Goal: Task Accomplishment & Management: Manage account settings

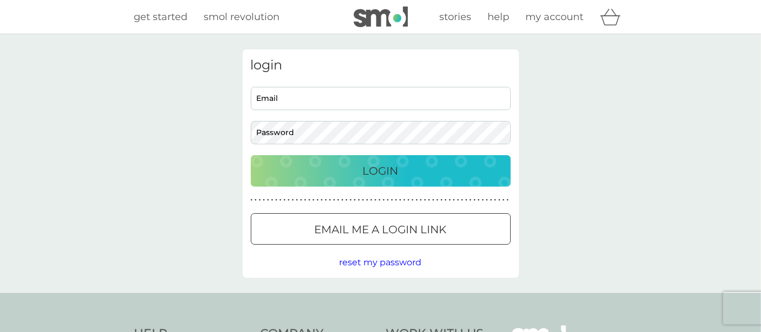
click at [379, 93] on input "Email" at bounding box center [381, 98] width 260 height 23
type input "[EMAIL_ADDRESS][DOMAIN_NAME]"
click at [337, 145] on div "login [EMAIL_ADDRESS][DOMAIN_NAME] Email Password Login ● ● ● ● ● ● ● ● ● ● ● ●…" at bounding box center [381, 163] width 276 height 228
click at [251, 155] on button "Login" at bounding box center [381, 170] width 260 height 31
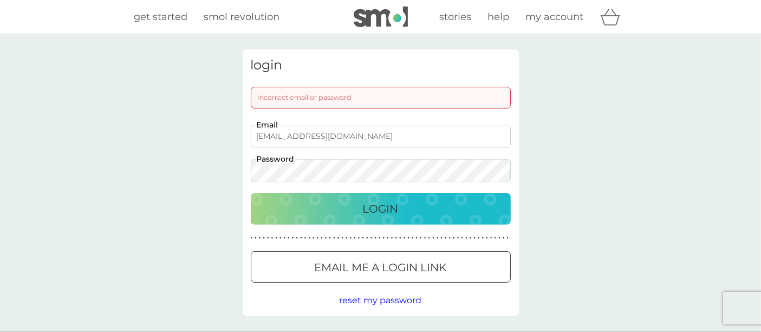
click at [251, 193] on button "Login" at bounding box center [381, 208] width 260 height 31
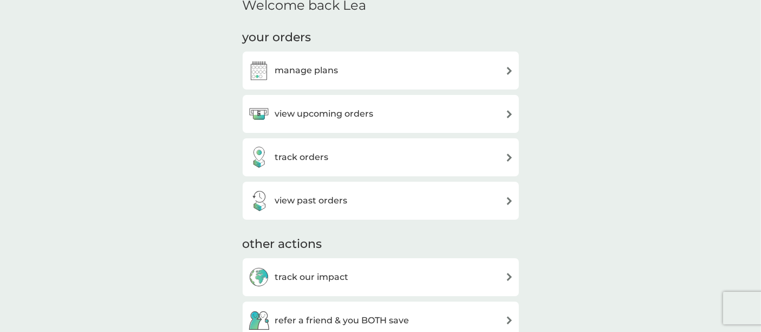
scroll to position [141, 0]
click at [328, 105] on div "view upcoming orders" at bounding box center [311, 113] width 126 height 22
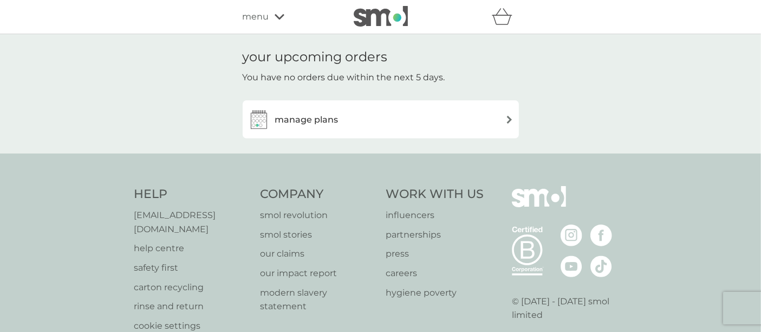
click at [306, 121] on h3 "manage plans" at bounding box center [306, 120] width 63 height 14
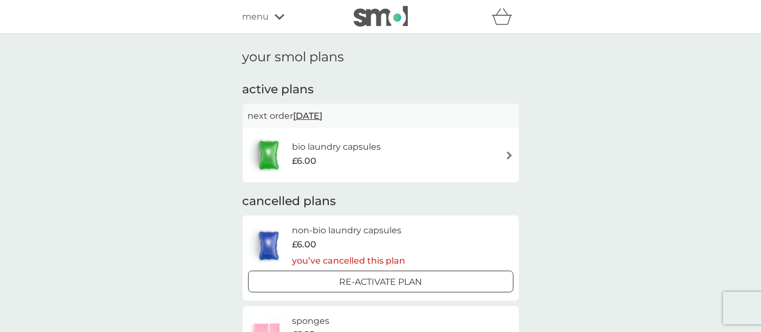
click at [446, 163] on div "bio laundry capsules £6.00" at bounding box center [380, 155] width 265 height 38
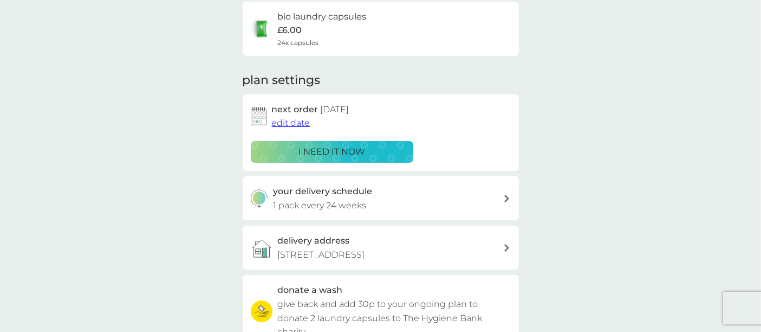
scroll to position [93, 0]
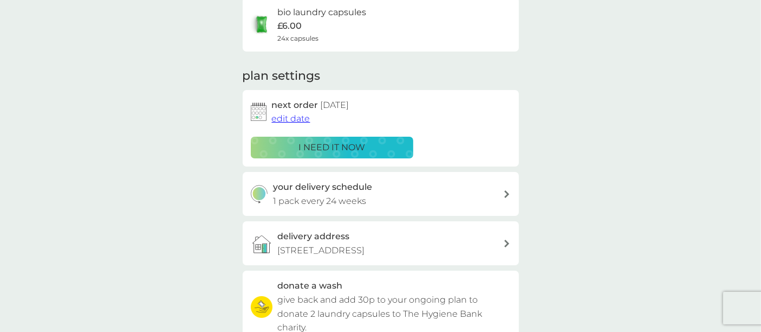
click at [284, 118] on span "edit date" at bounding box center [291, 118] width 38 height 10
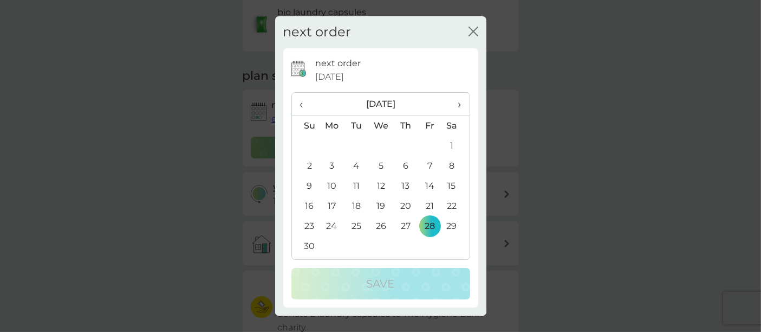
click at [298, 100] on th "‹" at bounding box center [306, 104] width 28 height 23
click at [470, 36] on icon "close" at bounding box center [474, 32] width 10 height 10
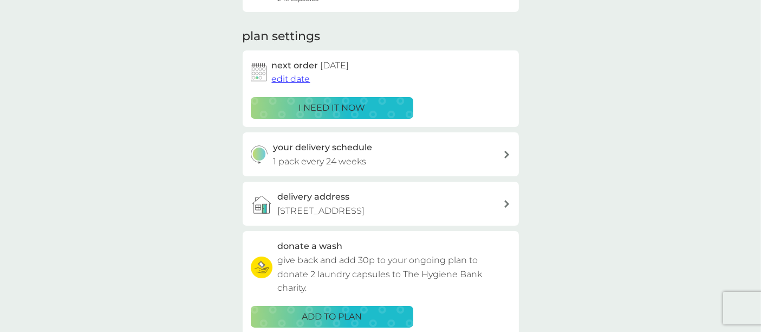
scroll to position [134, 0]
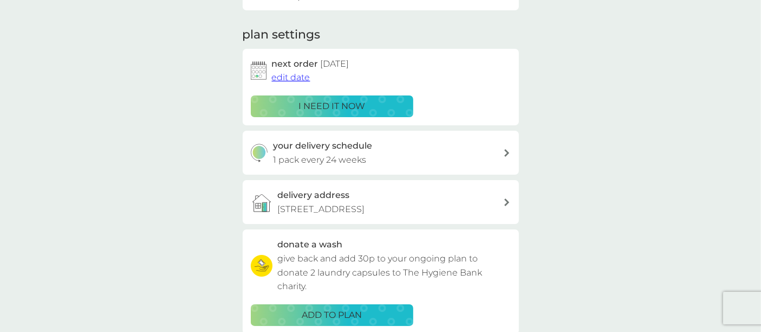
click at [418, 154] on div "your delivery schedule 1 pack every 24 weeks" at bounding box center [388, 153] width 230 height 28
select select "119"
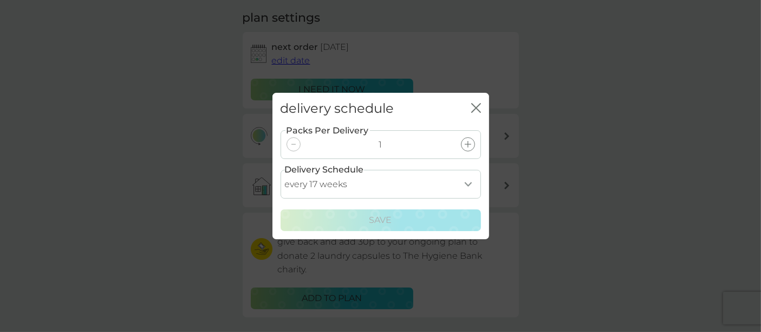
scroll to position [152, 0]
click at [391, 185] on select "every 1 week every 2 weeks every 3 weeks every 4 weeks every 5 weeks every 6 we…" at bounding box center [381, 184] width 200 height 29
click at [549, 216] on div "delivery schedule close Packs Per Delivery 1 Delivery Schedule every 1 week eve…" at bounding box center [380, 166] width 761 height 332
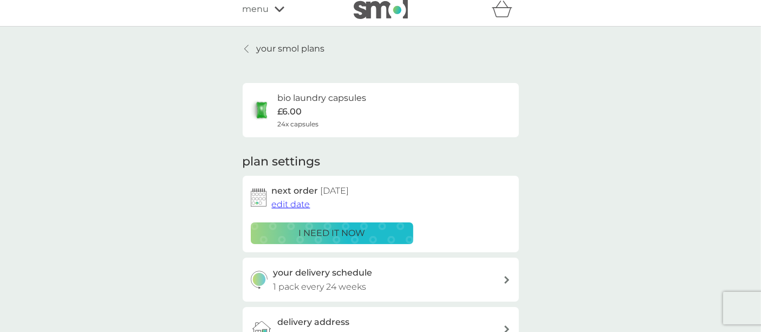
scroll to position [0, 0]
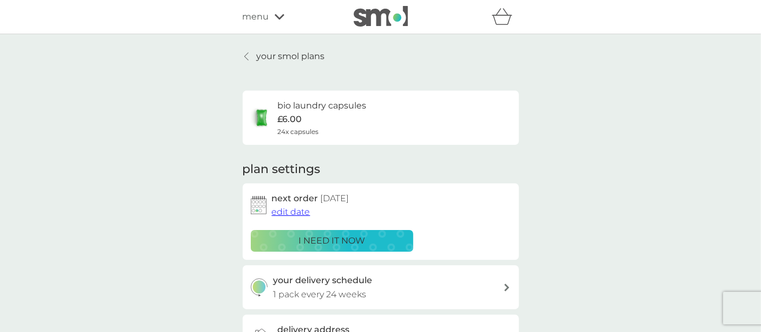
click at [255, 56] on link "your smol plans" at bounding box center [284, 56] width 82 height 14
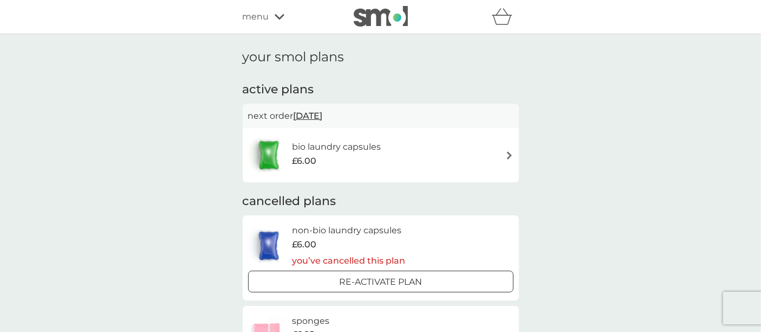
click at [376, 159] on div "£6.00" at bounding box center [336, 161] width 89 height 14
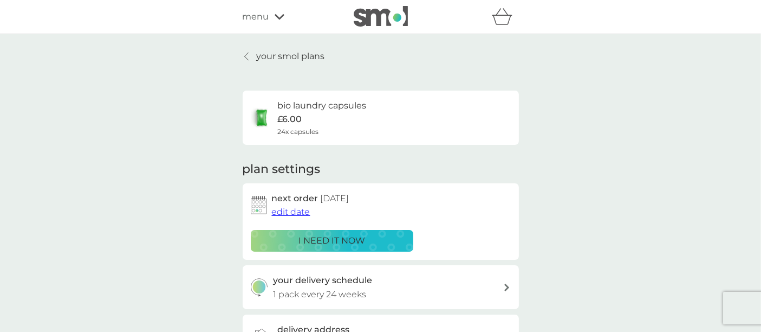
scroll to position [40, 0]
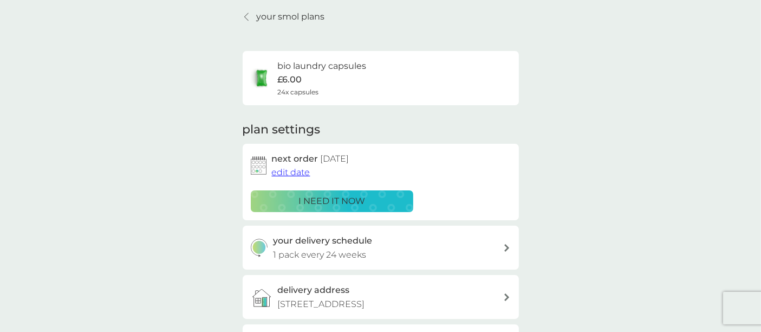
click at [287, 171] on span "edit date" at bounding box center [291, 172] width 38 height 10
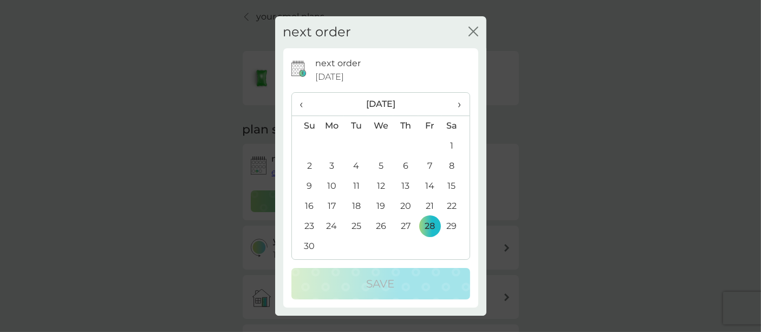
click at [469, 34] on icon "close" at bounding box center [474, 32] width 10 height 10
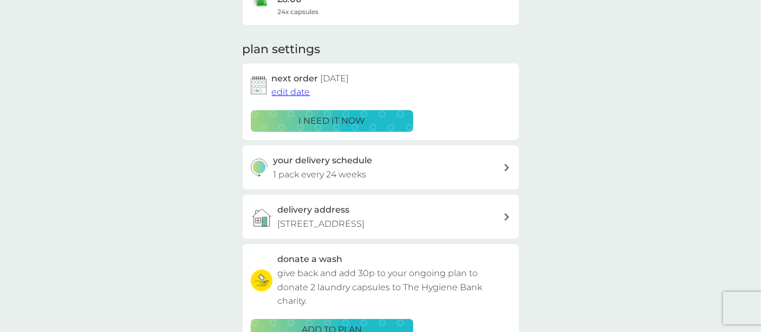
scroll to position [120, 0]
click at [374, 180] on div "your delivery schedule 1 pack every 24 weeks" at bounding box center [388, 167] width 230 height 28
select select "119"
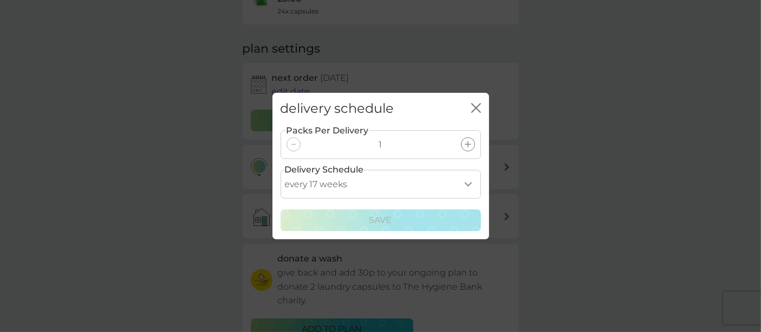
click at [369, 170] on select "every 1 week every 2 weeks every 3 weeks every 4 weeks every 5 weeks every 6 we…" at bounding box center [381, 184] width 200 height 29
click at [281, 170] on select "every 1 week every 2 weeks every 3 weeks every 4 weeks every 5 weeks every 6 we…" at bounding box center [381, 184] width 200 height 29
click at [352, 189] on select "every 1 week every 2 weeks every 3 weeks every 4 weeks every 5 weeks every 6 we…" at bounding box center [381, 184] width 200 height 29
click at [611, 242] on div "delivery schedule close Packs Per Delivery 1 Delivery Schedule every 1 week eve…" at bounding box center [380, 166] width 761 height 332
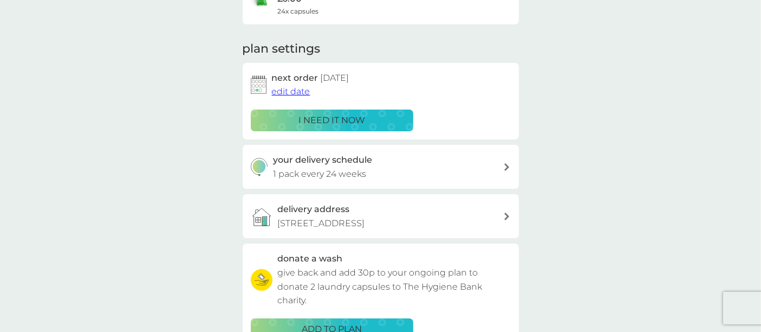
click at [409, 165] on div "your delivery schedule 1 pack every 24 weeks" at bounding box center [388, 167] width 230 height 28
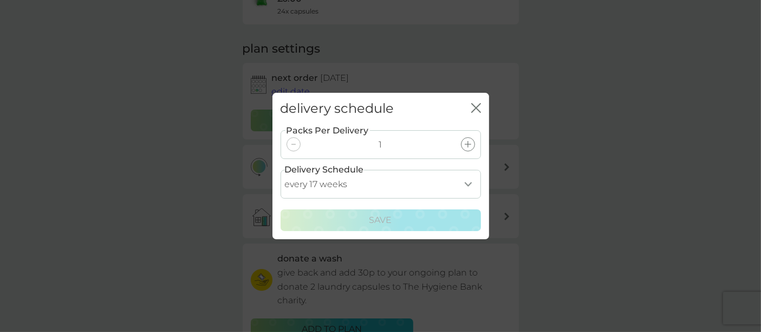
click at [470, 141] on icon at bounding box center [468, 144] width 7 height 7
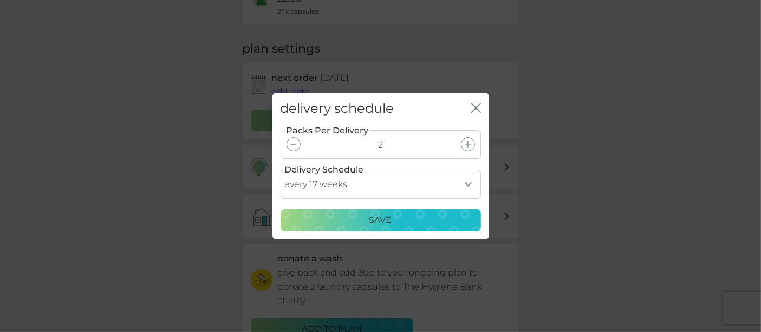
click at [289, 142] on div at bounding box center [294, 144] width 14 height 14
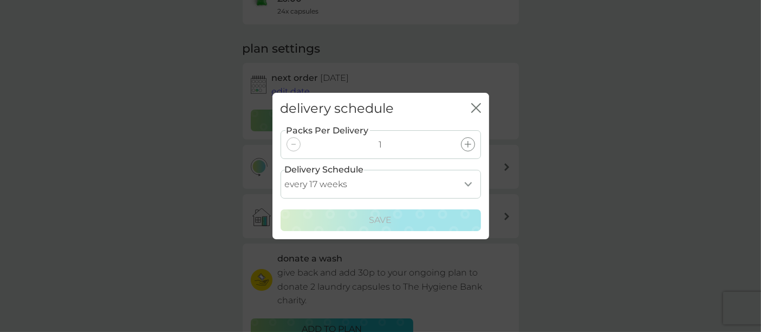
click at [376, 189] on select "every 1 week every 2 weeks every 3 weeks every 4 weeks every 5 weeks every 6 we…" at bounding box center [381, 184] width 200 height 29
select select "105"
click at [281, 170] on select "every 1 week every 2 weeks every 3 weeks every 4 weeks every 5 weeks every 6 we…" at bounding box center [381, 184] width 200 height 29
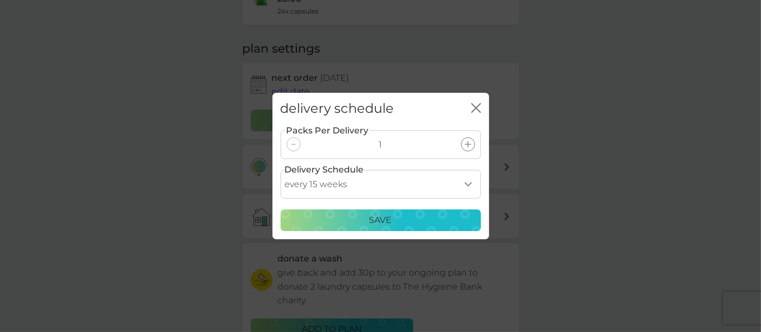
click at [476, 105] on icon "close" at bounding box center [476, 108] width 10 height 10
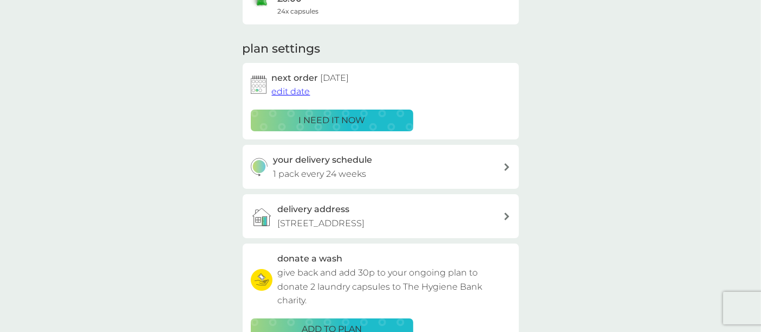
click at [290, 90] on span "edit date" at bounding box center [291, 91] width 38 height 10
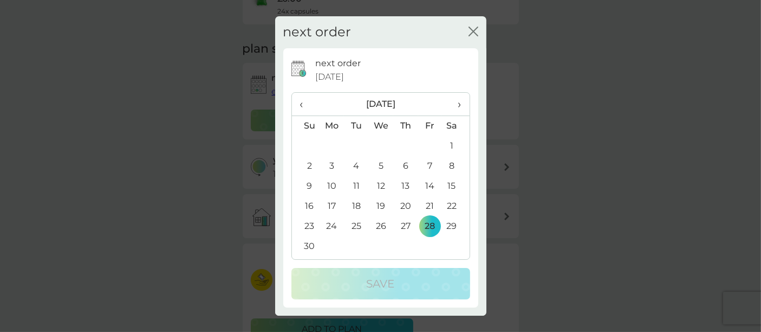
click at [300, 107] on span "‹" at bounding box center [305, 104] width 11 height 23
click at [304, 106] on span "‹" at bounding box center [305, 104] width 11 height 23
click at [466, 31] on div "next order close" at bounding box center [380, 32] width 211 height 32
click at [472, 33] on icon "close" at bounding box center [471, 31] width 4 height 9
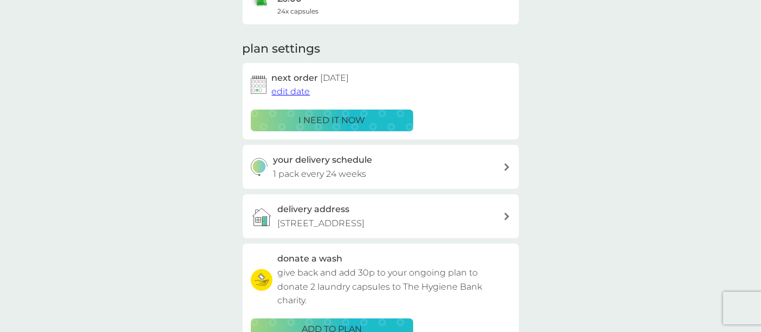
click at [366, 119] on div "i need it now" at bounding box center [332, 120] width 148 height 14
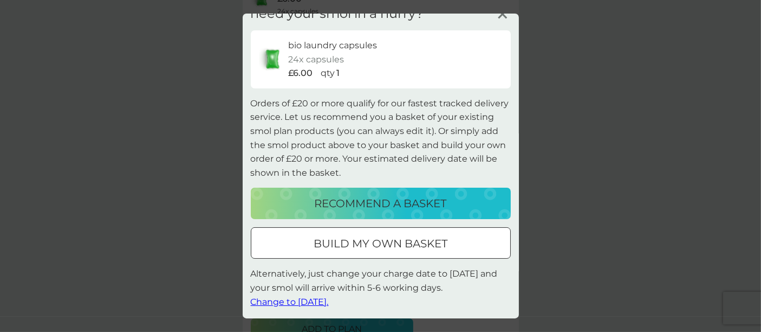
scroll to position [410, 0]
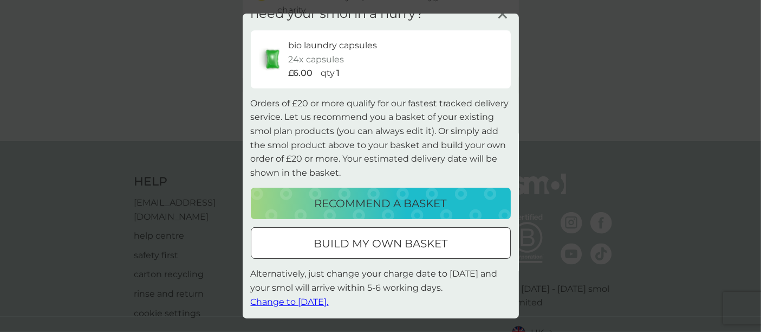
click at [282, 298] on span "Change to [DATE]." at bounding box center [290, 301] width 78 height 10
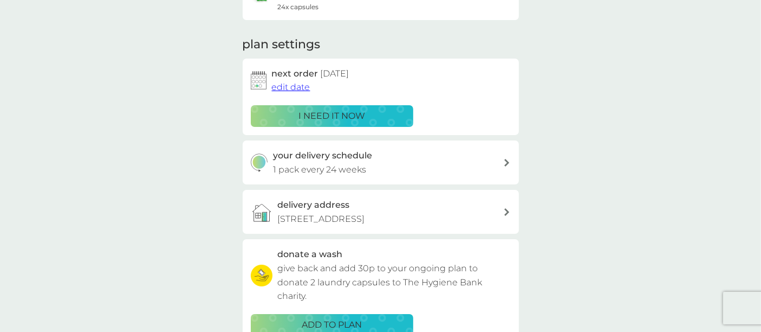
scroll to position [125, 0]
click at [371, 158] on h3 "your delivery schedule" at bounding box center [322, 155] width 99 height 14
select select "119"
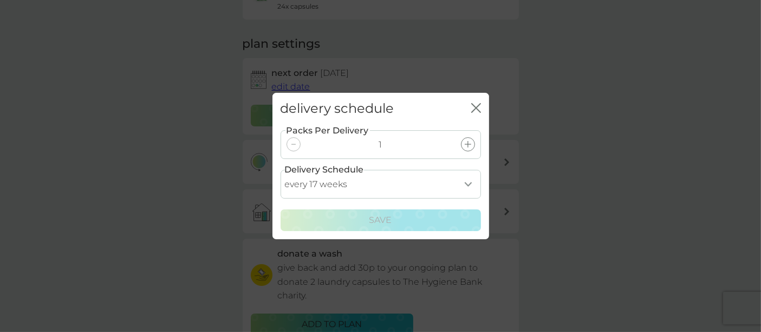
click at [479, 114] on button "close" at bounding box center [476, 108] width 10 height 11
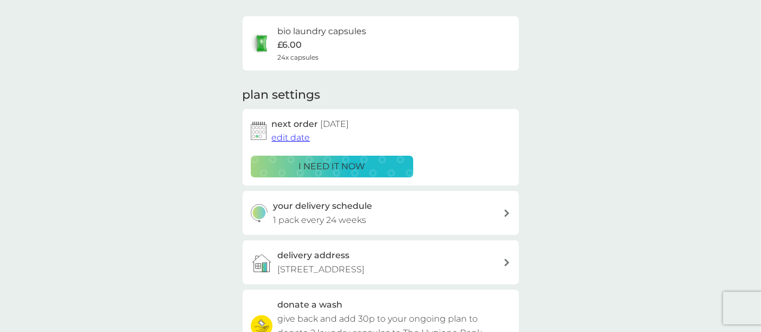
scroll to position [74, 0]
click at [439, 215] on div "your delivery schedule 1 pack every 24 weeks" at bounding box center [388, 213] width 230 height 28
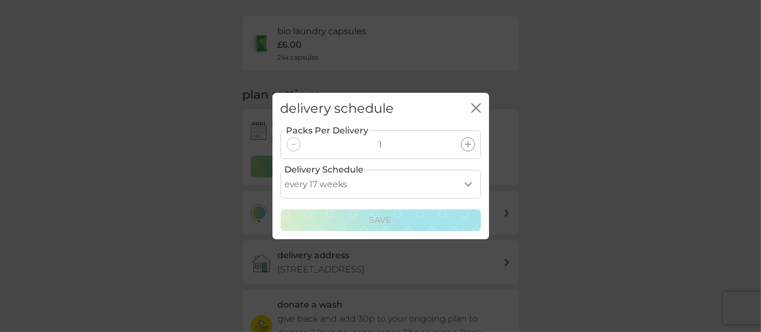
click at [436, 172] on select "every 1 week every 2 weeks every 3 weeks every 4 weeks every 5 weeks every 6 we…" at bounding box center [381, 184] width 200 height 29
click at [281, 170] on select "every 1 week every 2 weeks every 3 weeks every 4 weeks every 5 weeks every 6 we…" at bounding box center [381, 184] width 200 height 29
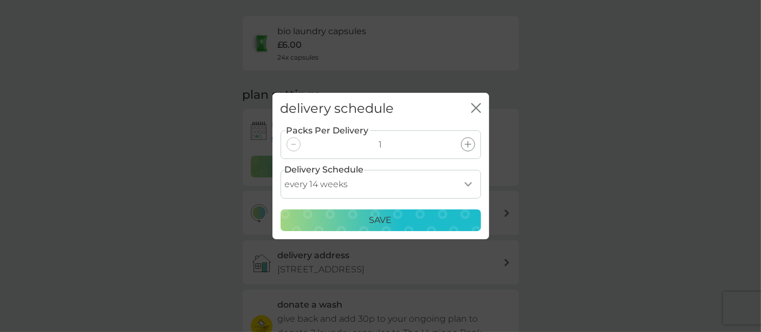
click at [371, 181] on select "every 1 week every 2 weeks every 3 weeks every 4 weeks every 5 weeks every 6 we…" at bounding box center [381, 184] width 200 height 29
select select "84"
click at [281, 170] on select "every 1 week every 2 weeks every 3 weeks every 4 weeks every 5 weeks every 6 we…" at bounding box center [381, 184] width 200 height 29
click at [659, 47] on div "delivery schedule close Packs Per Delivery 1 Delivery Schedule every 1 week eve…" at bounding box center [380, 166] width 761 height 332
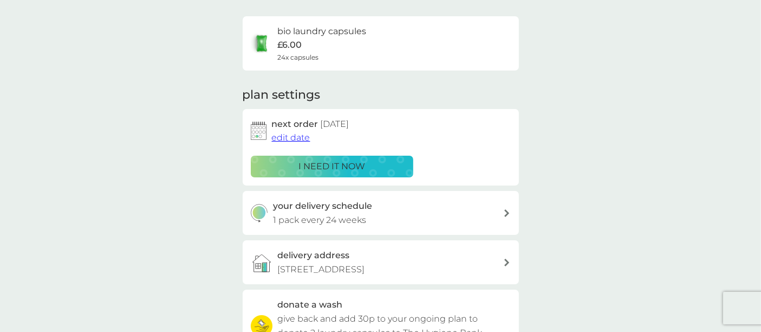
click at [361, 206] on h3 "your delivery schedule" at bounding box center [322, 206] width 99 height 14
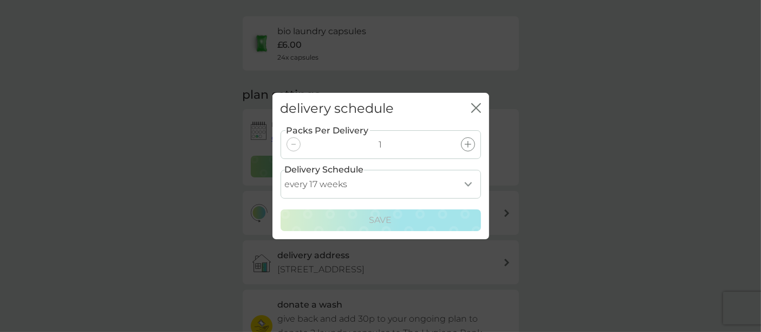
click at [375, 181] on select "every 1 week every 2 weeks every 3 weeks every 4 weeks every 5 weeks every 6 we…" at bounding box center [381, 184] width 200 height 29
select select "84"
click at [281, 170] on select "every 1 week every 2 weeks every 3 weeks every 4 weeks every 5 weeks every 6 we…" at bounding box center [381, 184] width 200 height 29
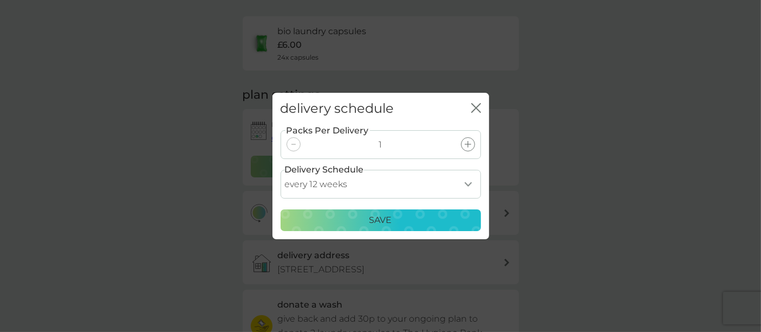
click at [376, 226] on p "Save" at bounding box center [380, 220] width 23 height 14
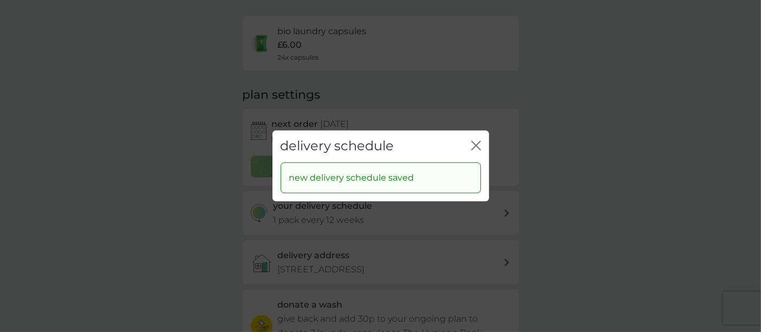
click at [477, 143] on icon "close" at bounding box center [476, 145] width 10 height 10
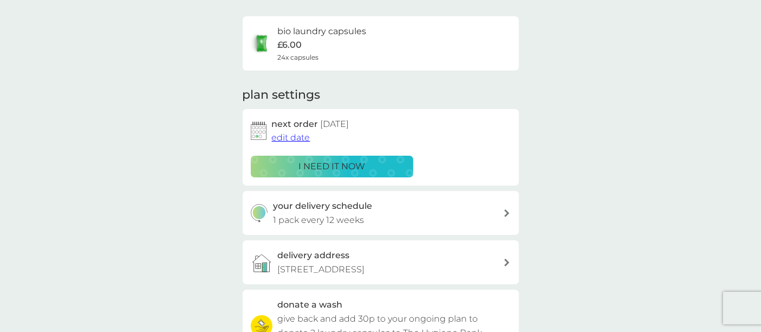
scroll to position [0, 0]
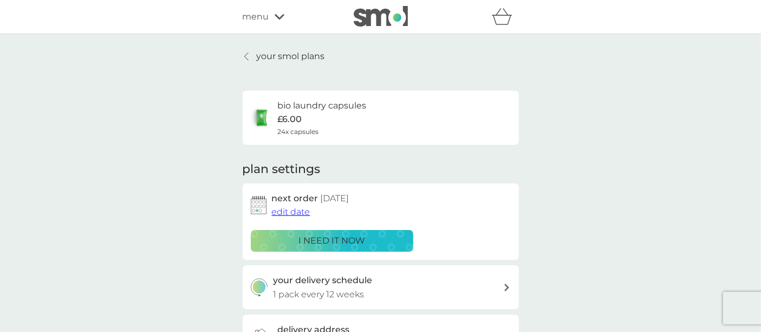
click at [582, 146] on div "your smol plans bio laundry capsules £6.00 24x capsules plan settings next orde…" at bounding box center [380, 292] width 761 height 517
